Goal: Task Accomplishment & Management: Manage account settings

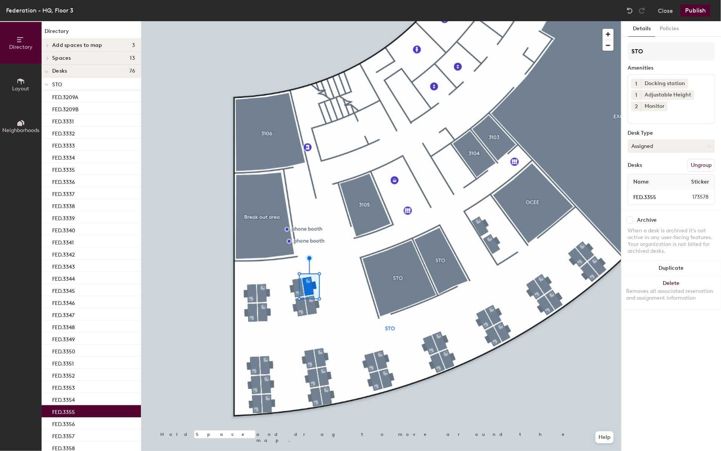
click at [676, 144] on button "Assigned" at bounding box center [671, 146] width 87 height 14
click at [652, 188] on div "Hoteled" at bounding box center [666, 191] width 76 height 11
click at [697, 8] on button "Publish" at bounding box center [695, 11] width 30 height 12
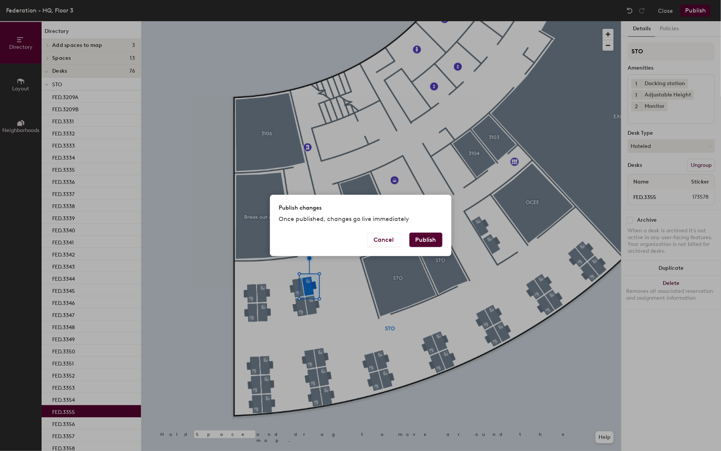
click at [424, 235] on button "Publish" at bounding box center [425, 239] width 33 height 14
